Goal: Navigation & Orientation: Find specific page/section

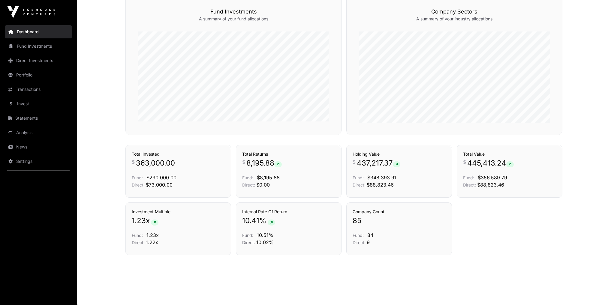
drag, startPoint x: 39, startPoint y: 69, endPoint x: 44, endPoint y: 65, distance: 7.3
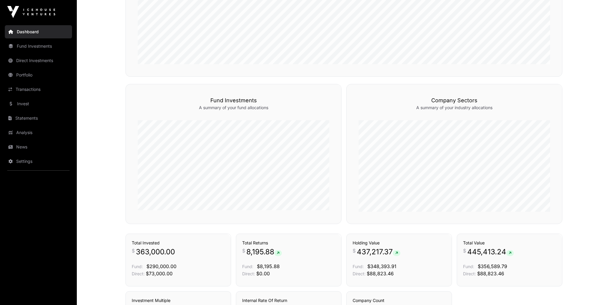
scroll to position [244, 0]
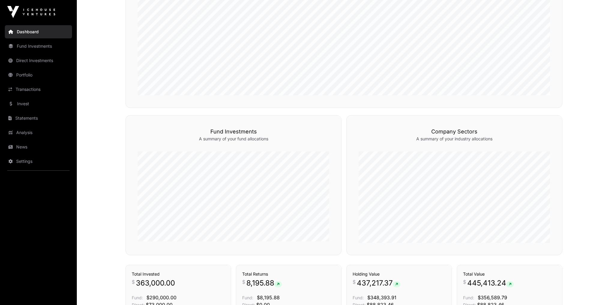
click at [21, 37] on link "Dashboard" at bounding box center [38, 31] width 67 height 13
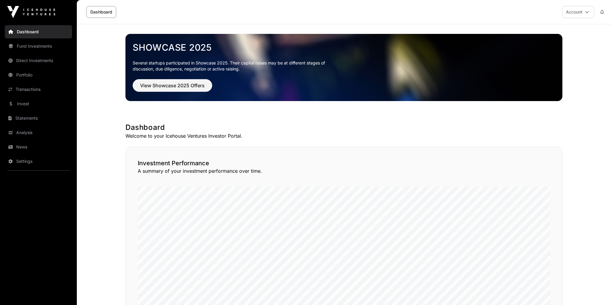
click at [29, 149] on link "News" at bounding box center [38, 147] width 67 height 13
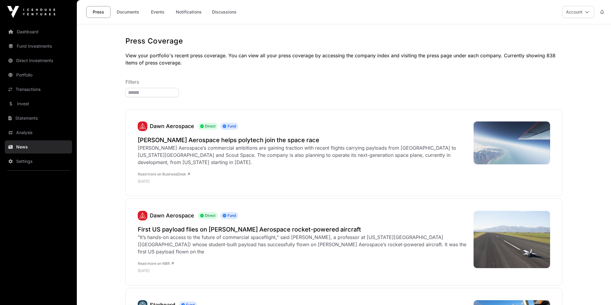
click at [160, 11] on link "Events" at bounding box center [158, 11] width 24 height 11
